Goal: Obtain resource: Obtain resource

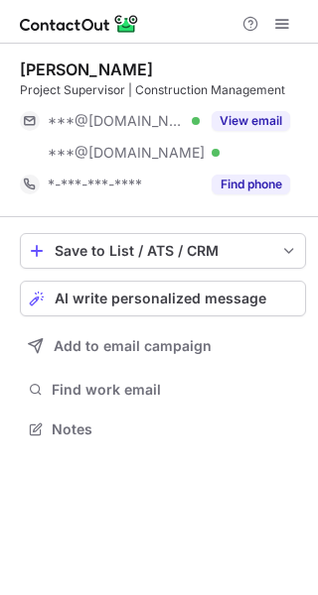
scroll to position [416, 318]
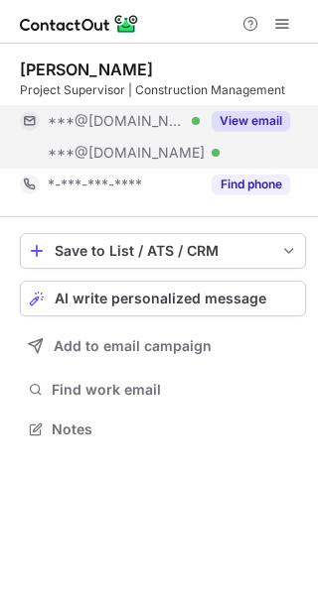
click at [255, 121] on button "View email" at bounding box center [250, 121] width 78 height 20
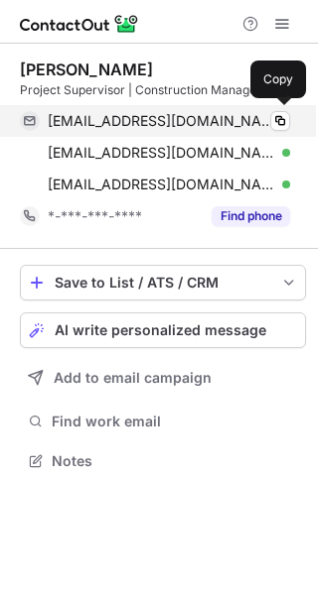
click at [261, 121] on div "robertwatts0529@gmail.com Verified" at bounding box center [169, 121] width 242 height 18
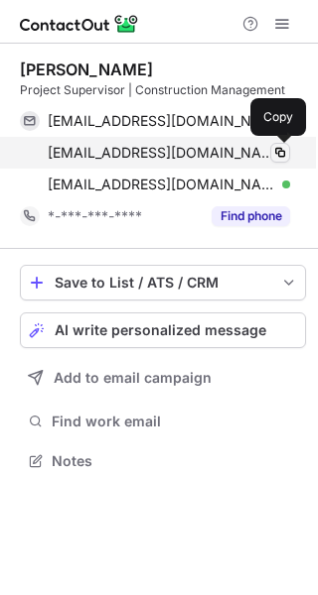
click at [273, 153] on span at bounding box center [280, 153] width 16 height 16
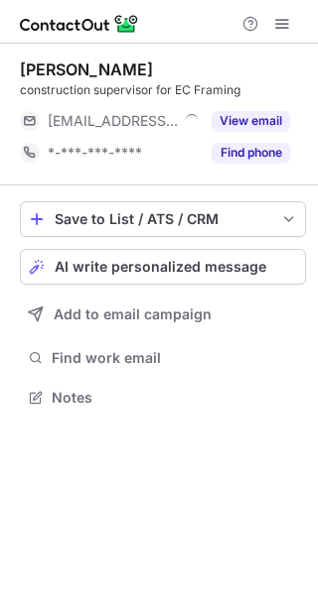
scroll to position [10, 10]
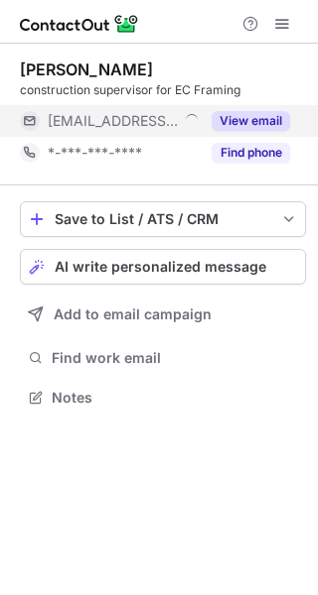
click at [237, 116] on button "View email" at bounding box center [250, 121] width 78 height 20
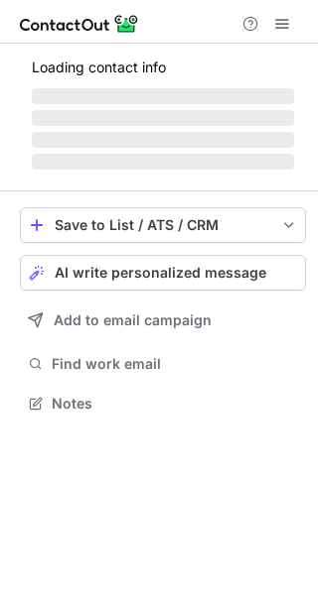
scroll to position [384, 318]
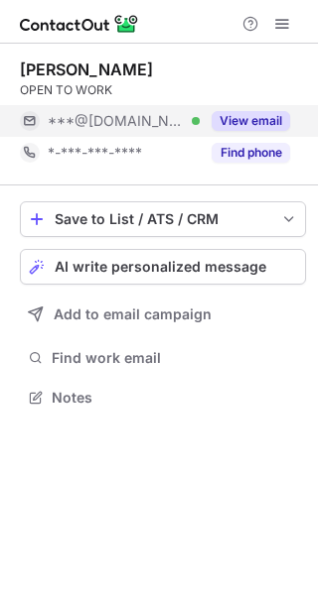
click at [251, 117] on button "View email" at bounding box center [250, 121] width 78 height 20
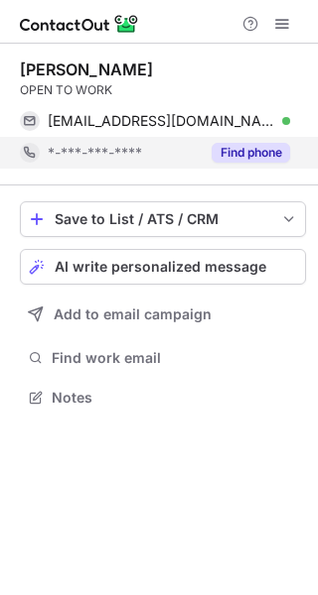
click at [261, 156] on button "Find phone" at bounding box center [250, 153] width 78 height 20
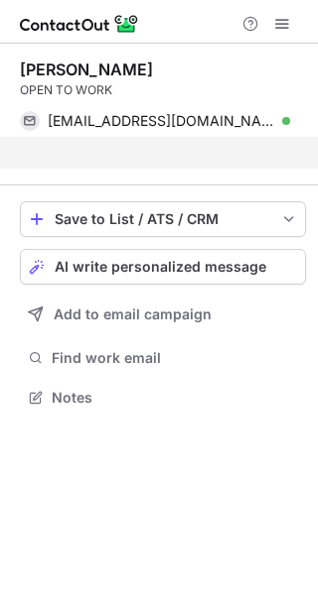
scroll to position [352, 318]
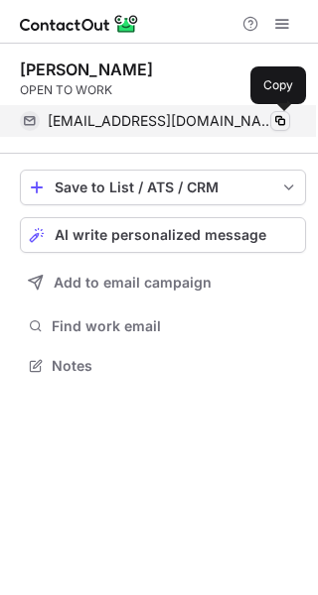
click at [275, 126] on span at bounding box center [280, 121] width 16 height 16
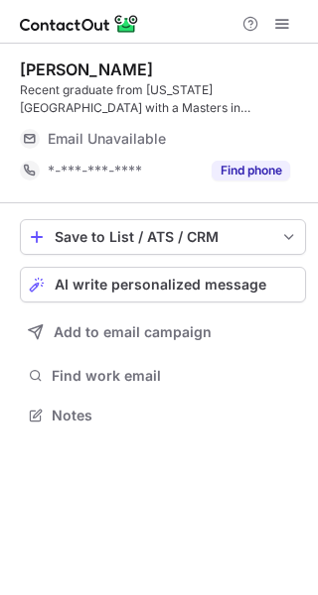
scroll to position [402, 318]
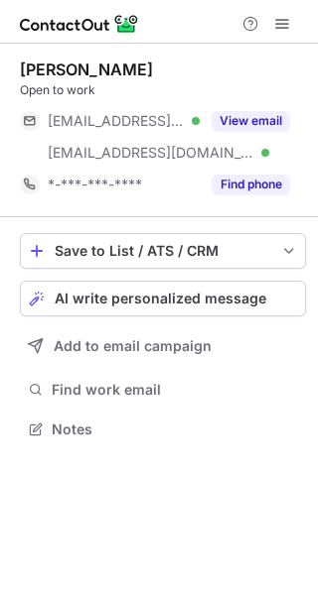
scroll to position [416, 318]
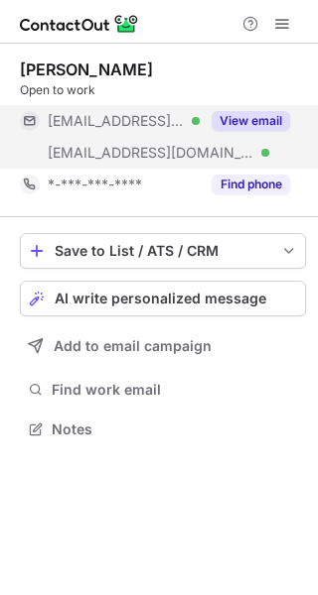
click at [228, 113] on button "View email" at bounding box center [250, 121] width 78 height 20
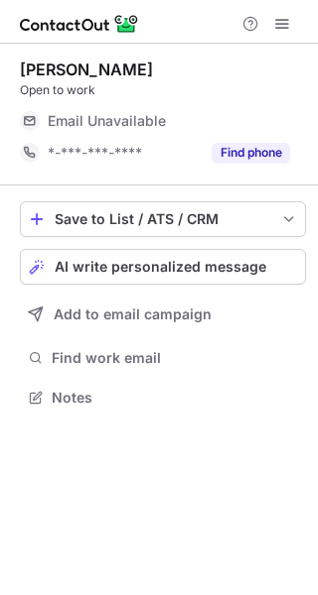
scroll to position [384, 318]
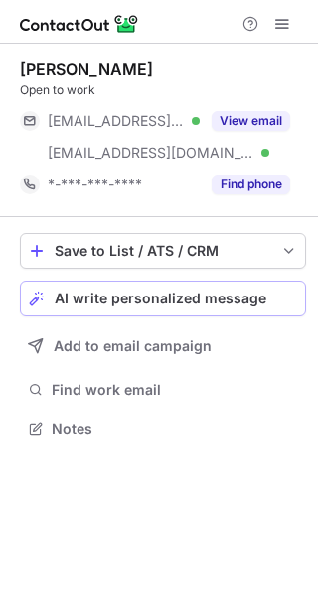
scroll to position [416, 318]
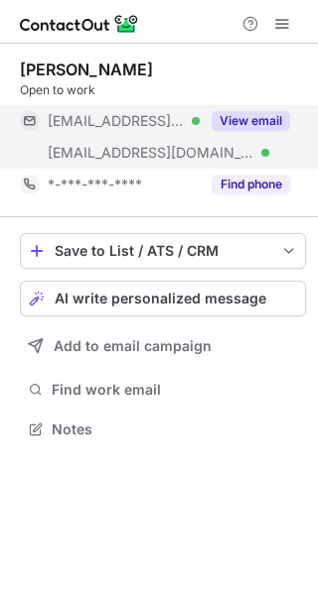
click at [216, 121] on button "View email" at bounding box center [250, 121] width 78 height 20
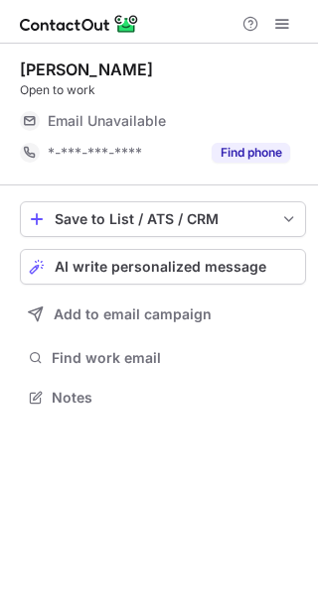
scroll to position [384, 318]
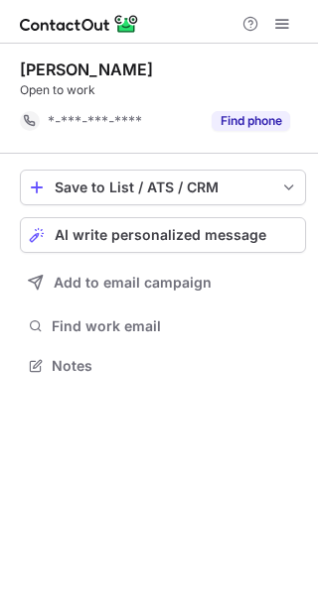
scroll to position [352, 318]
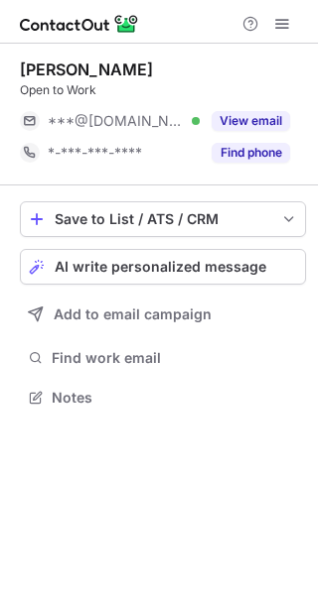
scroll to position [384, 318]
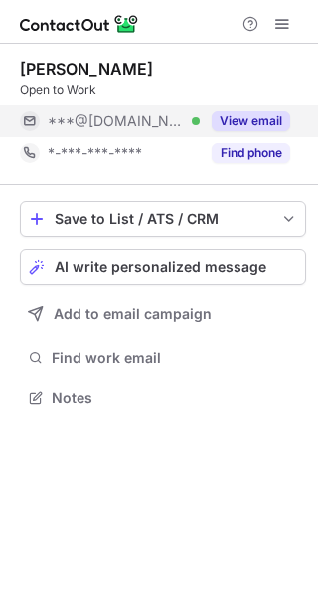
click at [221, 123] on button "View email" at bounding box center [250, 121] width 78 height 20
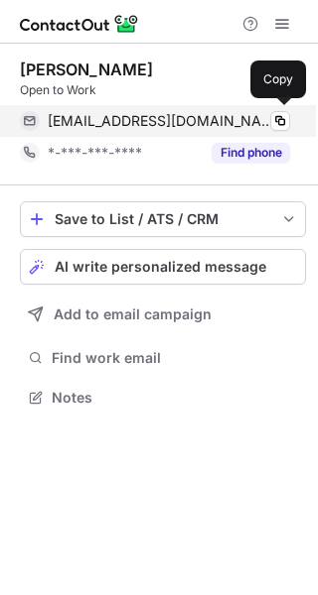
click at [280, 109] on div "[EMAIL_ADDRESS][DOMAIN_NAME] Verified Copy" at bounding box center [155, 121] width 270 height 32
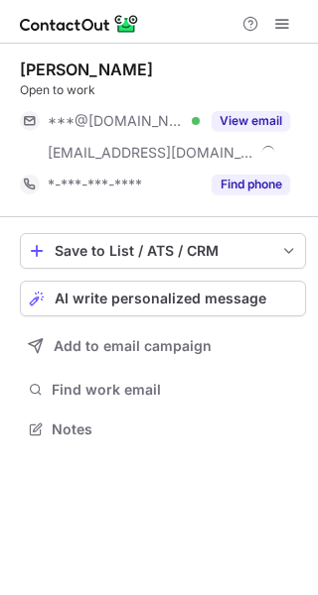
scroll to position [416, 318]
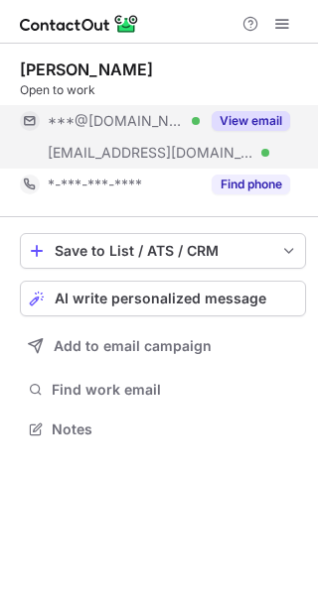
click at [251, 120] on button "View email" at bounding box center [250, 121] width 78 height 20
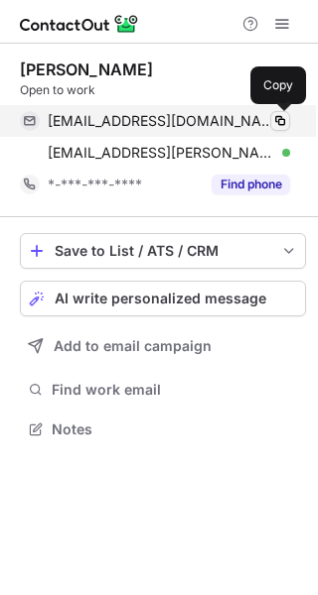
click at [284, 117] on span at bounding box center [280, 121] width 16 height 16
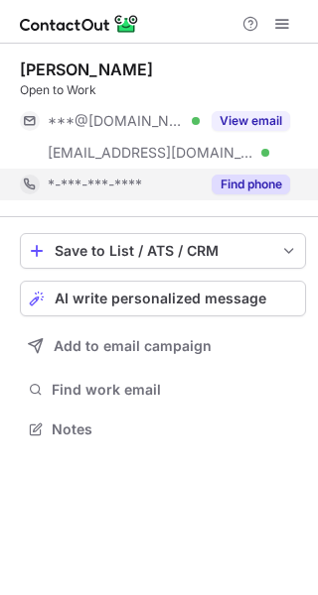
scroll to position [416, 318]
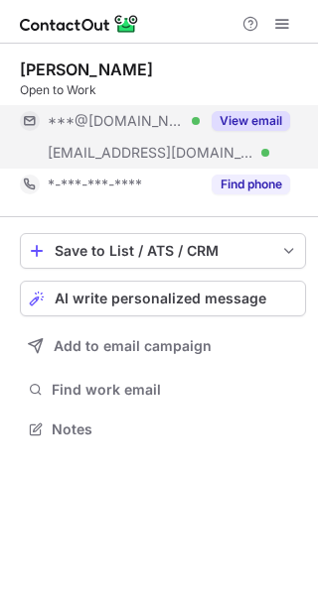
click at [221, 113] on button "View email" at bounding box center [250, 121] width 78 height 20
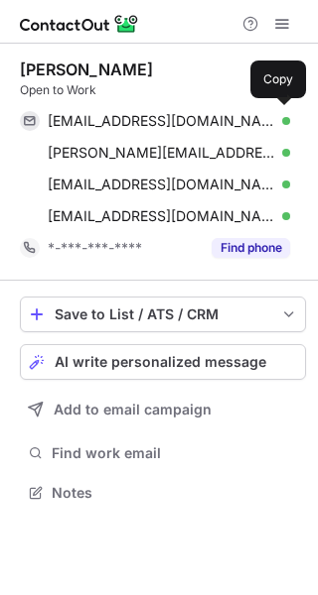
scroll to position [479, 318]
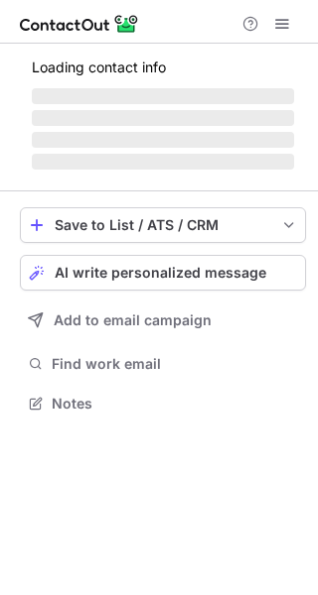
scroll to position [416, 318]
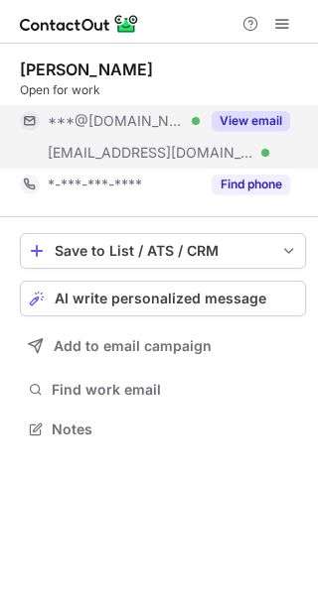
click at [249, 122] on button "View email" at bounding box center [250, 121] width 78 height 20
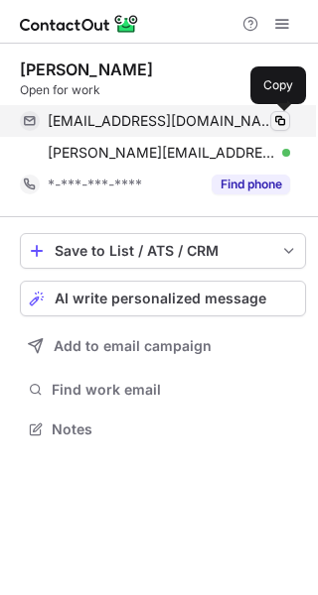
click at [282, 124] on span at bounding box center [280, 121] width 16 height 16
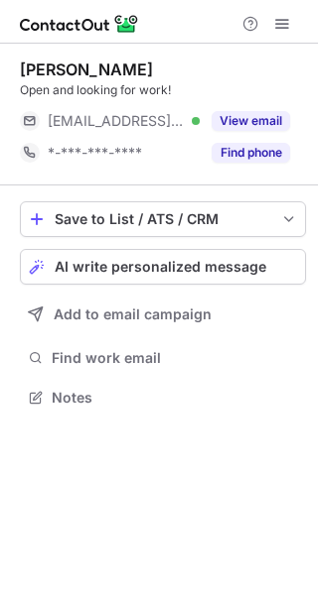
scroll to position [384, 318]
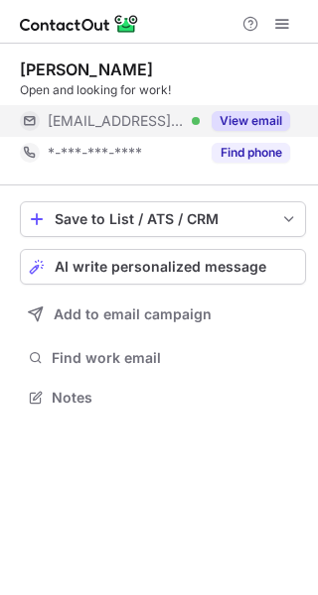
click at [247, 118] on button "View email" at bounding box center [250, 121] width 78 height 20
